Goal: Information Seeking & Learning: Find specific fact

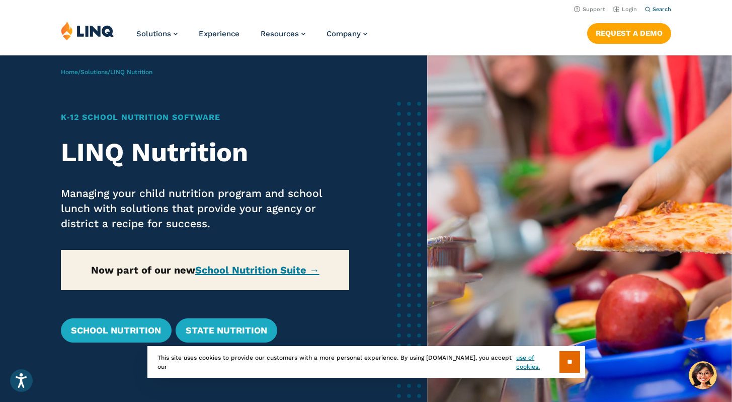
click at [653, 11] on span "Search" at bounding box center [662, 9] width 19 height 7
type input "**********"
click at [659, 27] on button "Submit Search" at bounding box center [659, 27] width 1 height 1
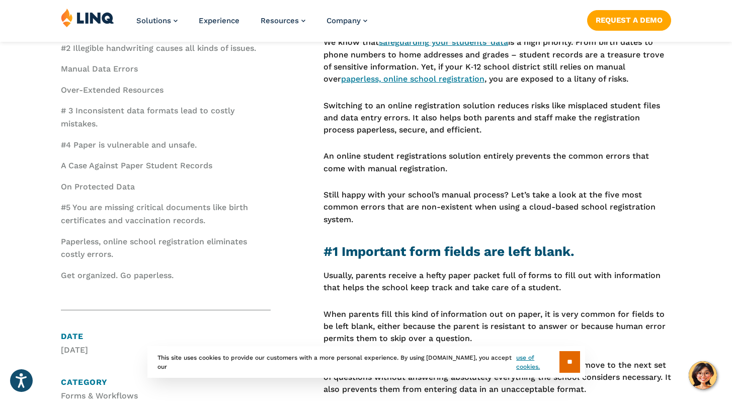
scroll to position [478, 0]
